Goal: Complete application form

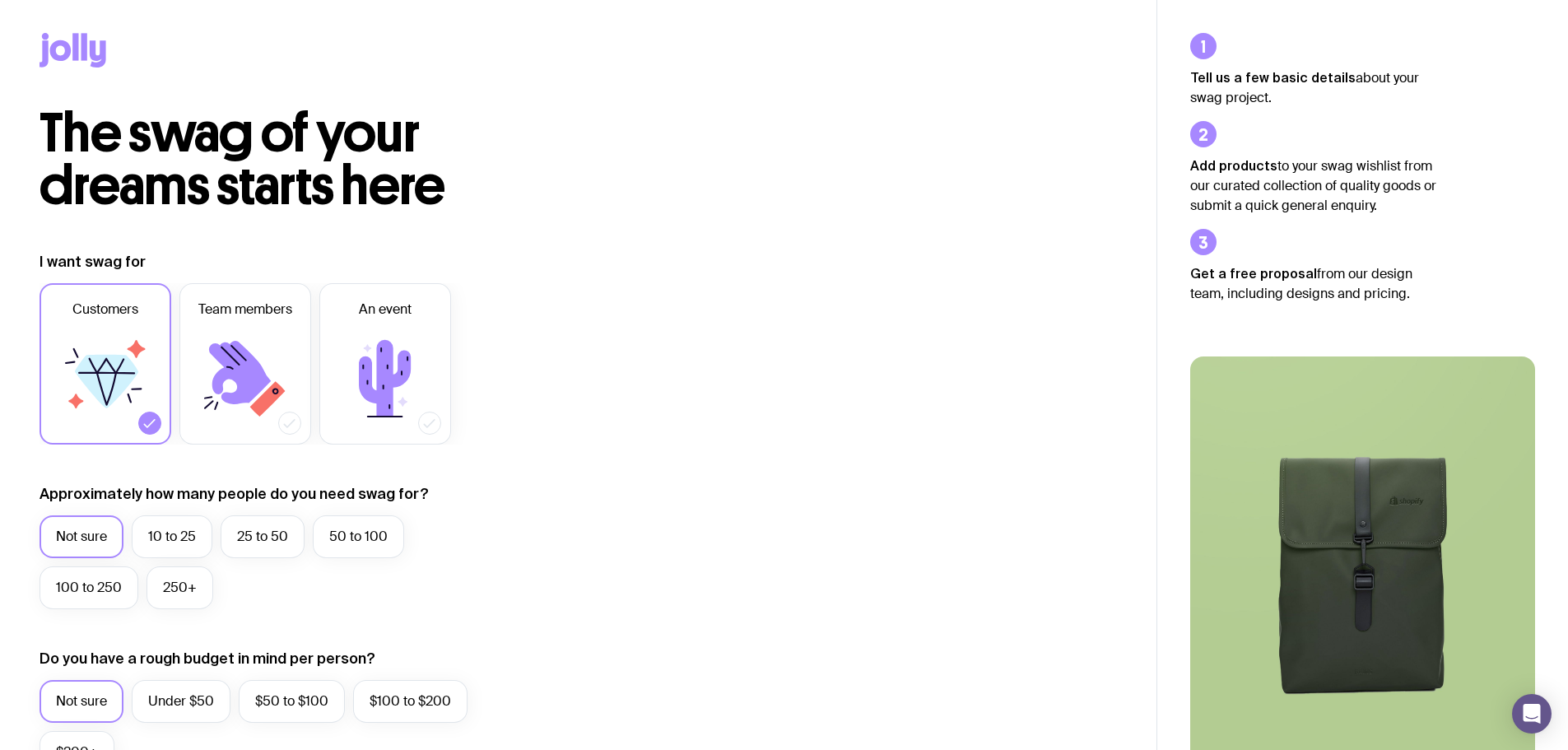
drag, startPoint x: 177, startPoint y: 530, endPoint x: 210, endPoint y: 520, distance: 34.5
click at [177, 530] on label "10 to 25" at bounding box center [172, 537] width 80 height 43
click at [0, 0] on input "10 to 25" at bounding box center [0, 0] width 0 height 0
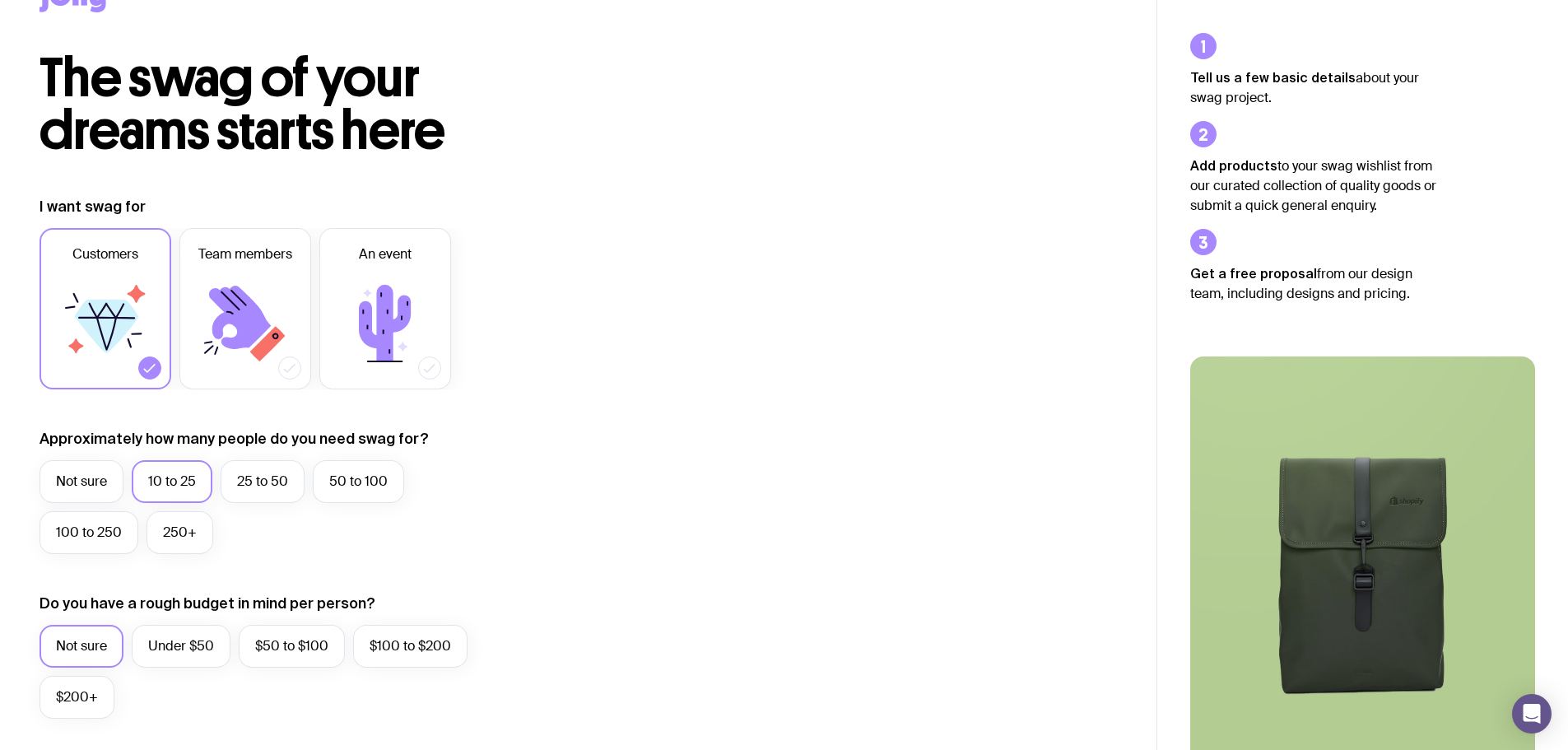
scroll to position [247, 0]
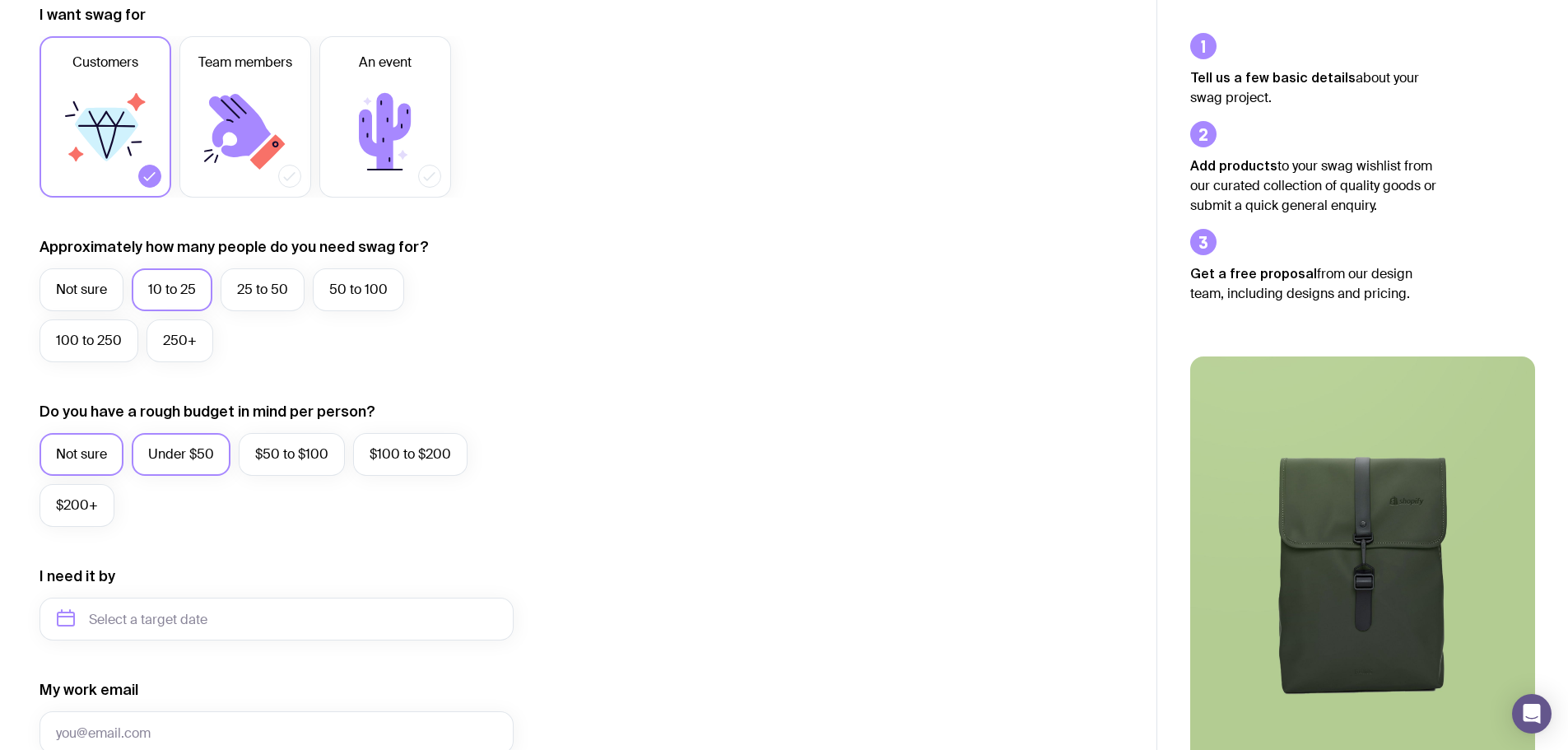
click at [194, 455] on label "Under $50" at bounding box center [181, 454] width 99 height 43
click at [0, 0] on input "Under $50" at bounding box center [0, 0] width 0 height 0
click at [271, 462] on label "$50 to $100" at bounding box center [292, 454] width 107 height 43
click at [0, 0] on input "$50 to $100" at bounding box center [0, 0] width 0 height 0
click at [189, 455] on label "Under $50" at bounding box center [181, 454] width 99 height 43
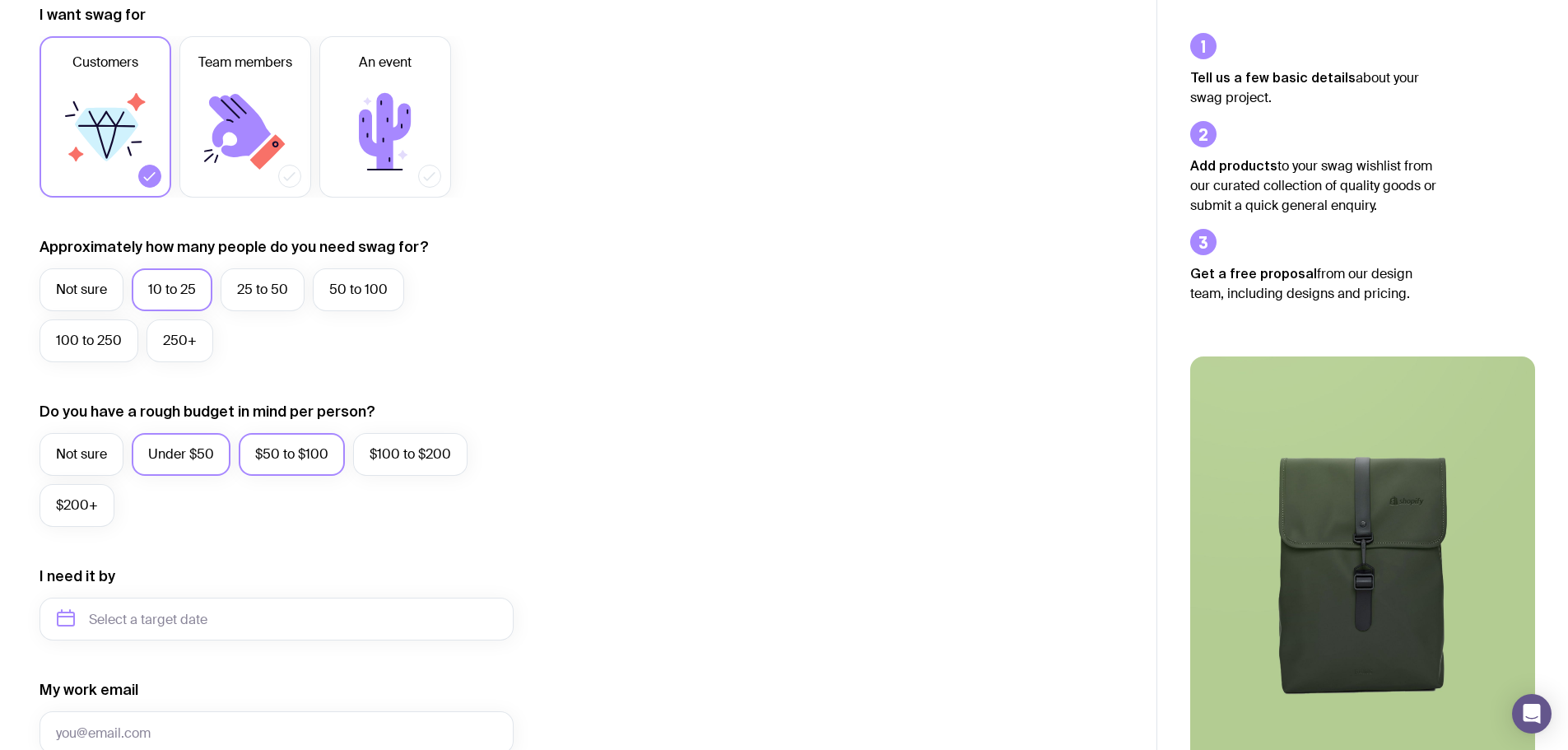
click at [0, 0] on input "Under $50" at bounding box center [0, 0] width 0 height 0
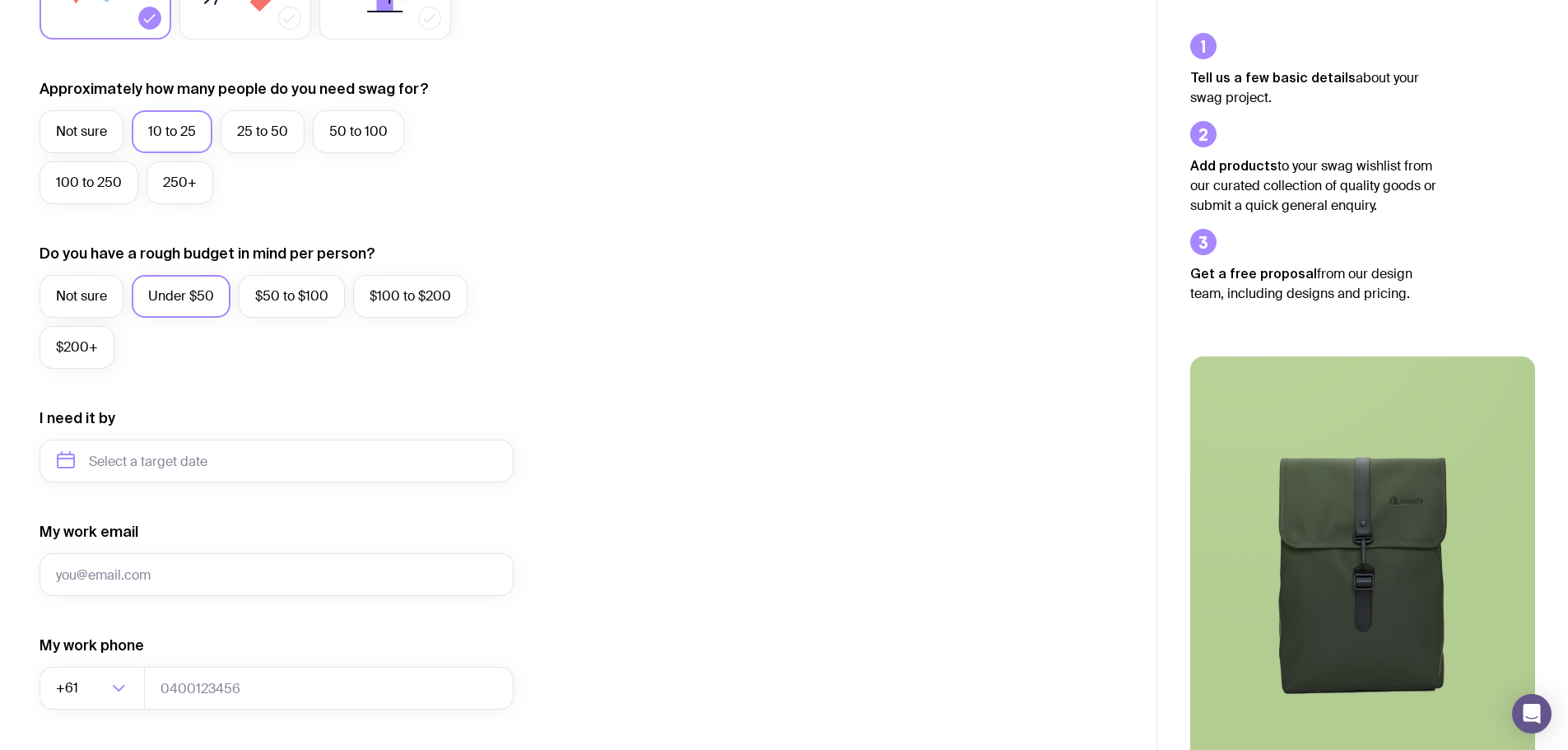
scroll to position [411, 0]
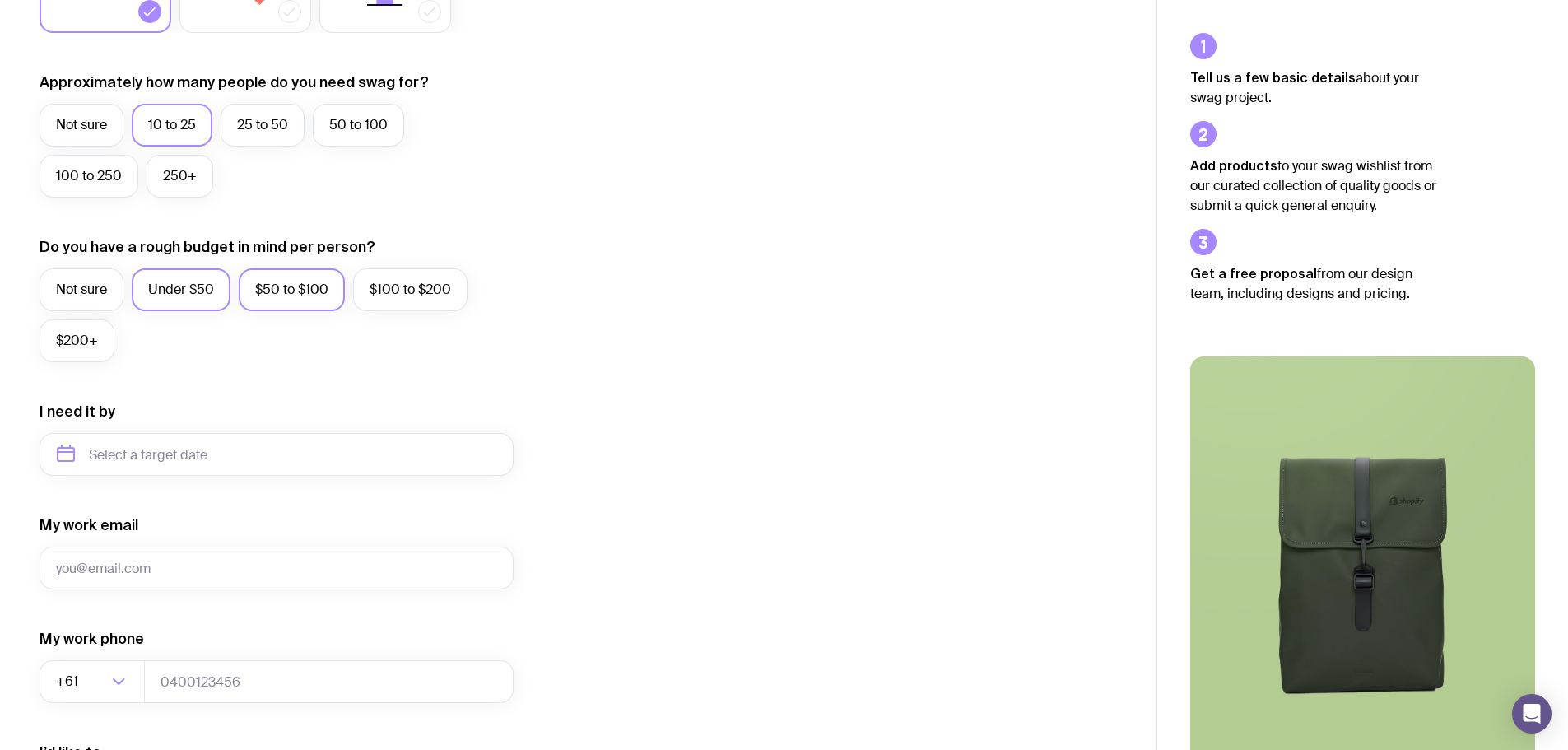
click at [294, 295] on label "$50 to $100" at bounding box center [292, 290] width 107 height 43
click at [0, 0] on input "$50 to $100" at bounding box center [0, 0] width 0 height 0
click at [278, 453] on input "text" at bounding box center [276, 454] width 474 height 43
drag, startPoint x: 207, startPoint y: 623, endPoint x: 372, endPoint y: 613, distance: 165.3
click at [108, 641] on button "Sep" at bounding box center [78, 656] width 60 height 33
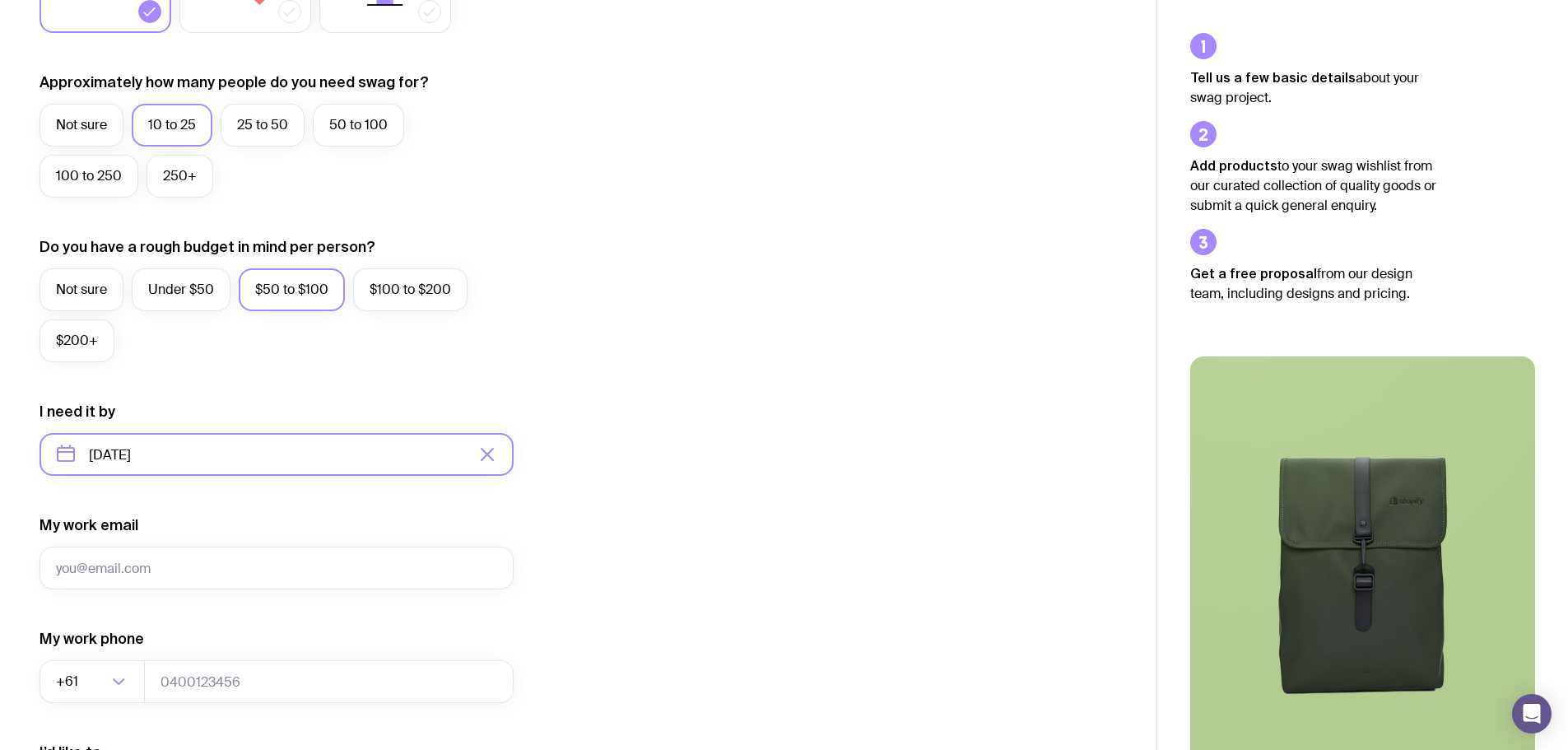
click at [322, 451] on input "[DATE]" at bounding box center [276, 454] width 474 height 43
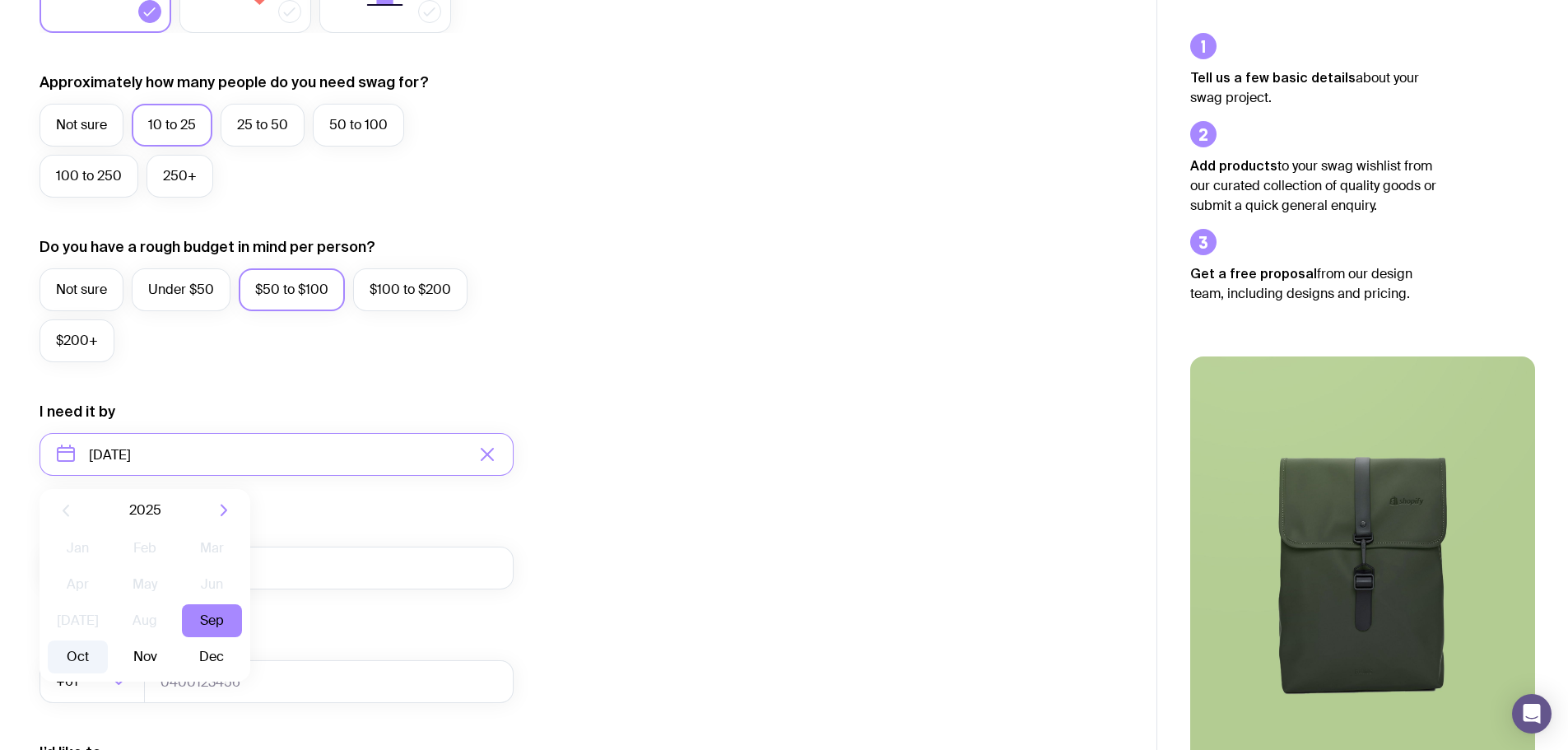
click at [114, 648] on button "Oct" at bounding box center [144, 656] width 60 height 33
type input "[DATE]"
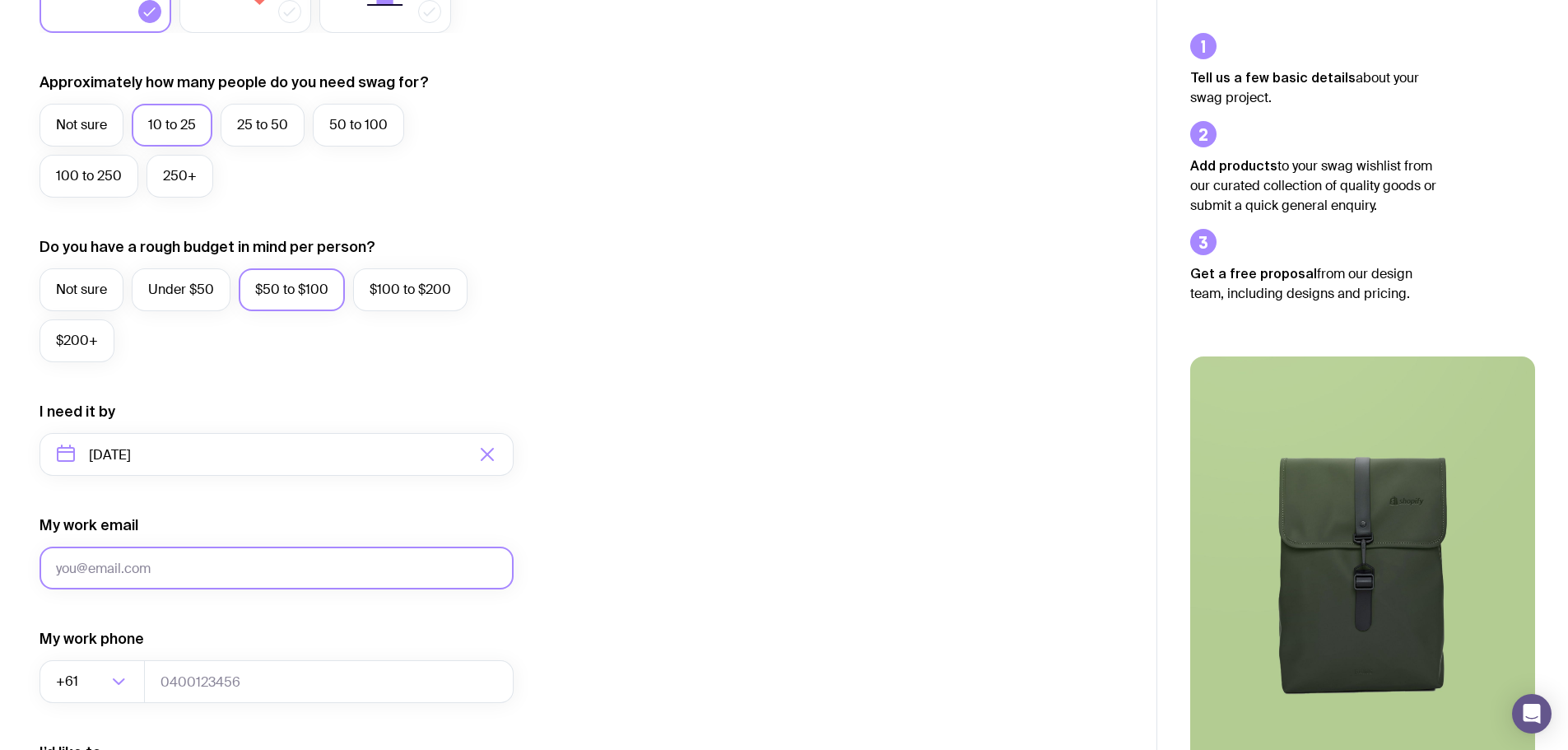
click at [237, 576] on input "My work email" at bounding box center [276, 569] width 474 height 43
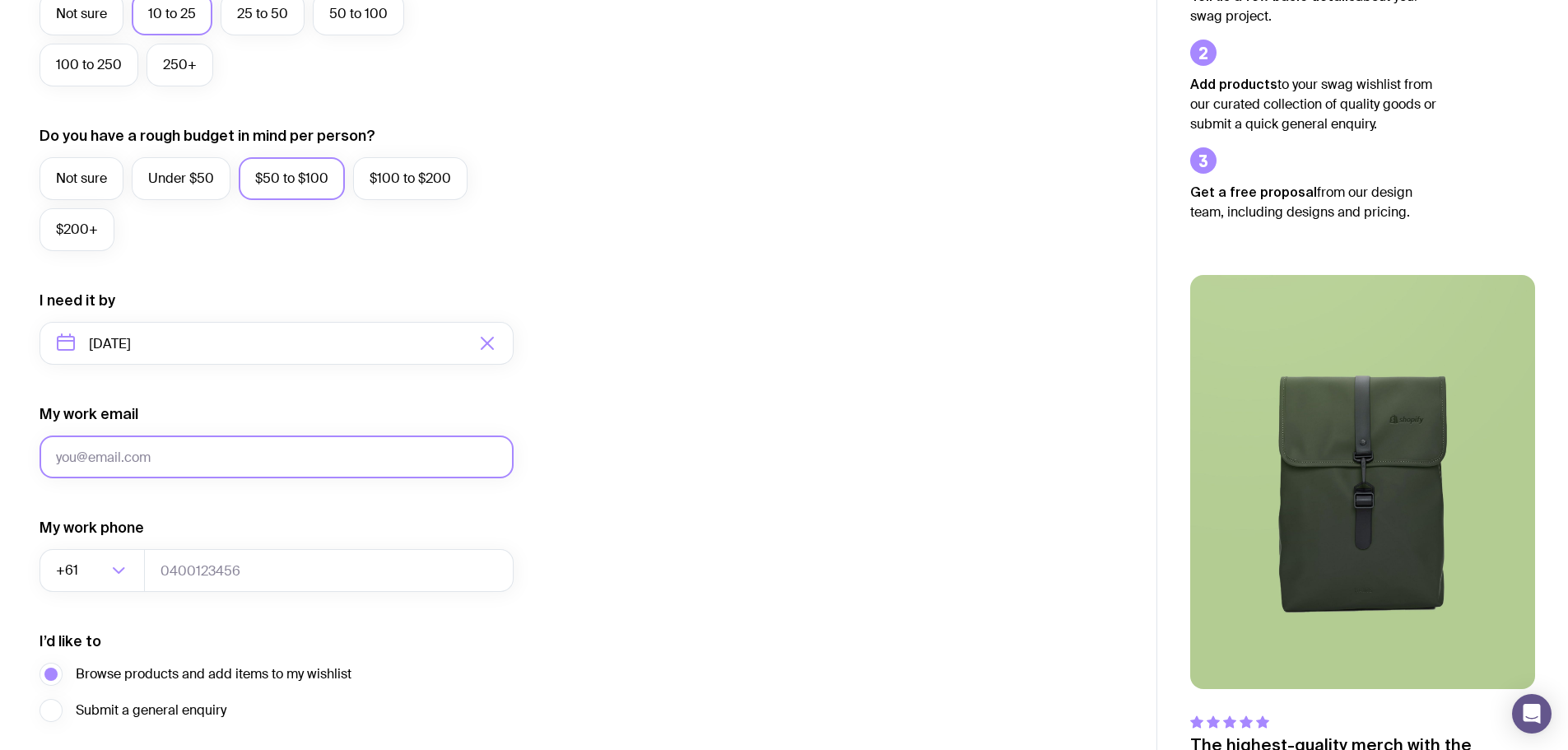
scroll to position [320, 0]
